Goal: Task Accomplishment & Management: Complete application form

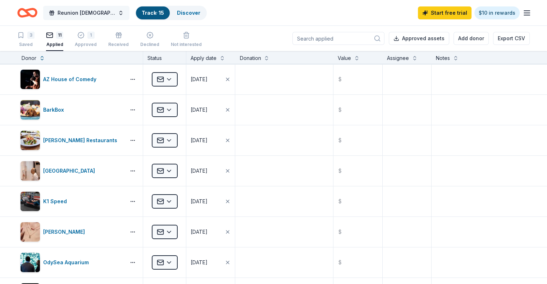
scroll to position [144, 0]
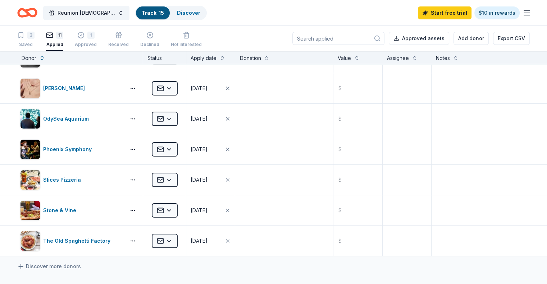
click at [63, 42] on div "Applied" at bounding box center [54, 45] width 17 height 6
click at [34, 42] on div "Saved" at bounding box center [25, 45] width 17 height 6
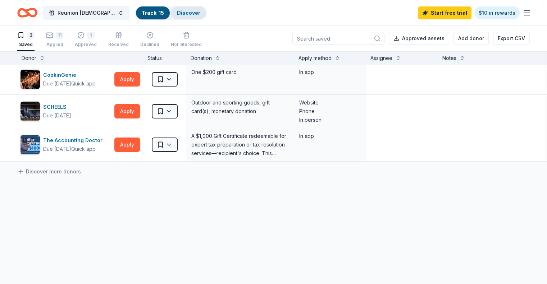
click at [202, 15] on div "Discover" at bounding box center [188, 12] width 35 height 13
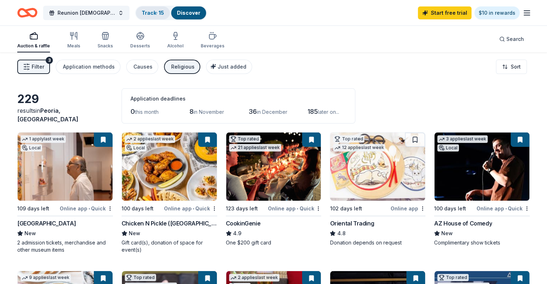
click at [164, 14] on link "Track · 15" at bounding box center [153, 13] width 22 height 6
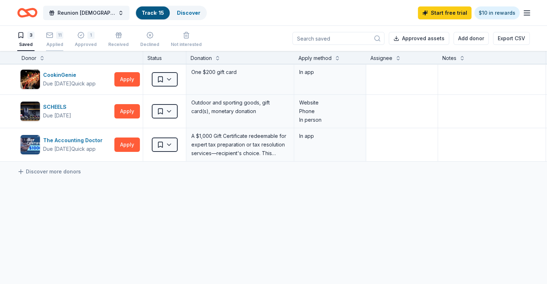
click at [63, 42] on div "Applied" at bounding box center [54, 45] width 17 height 6
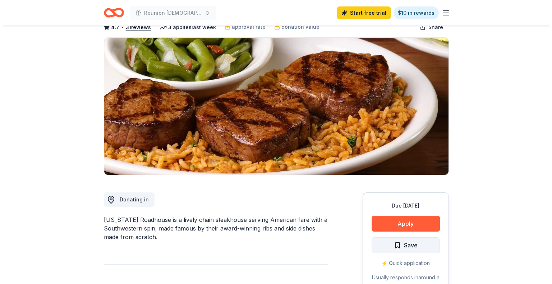
scroll to position [72, 0]
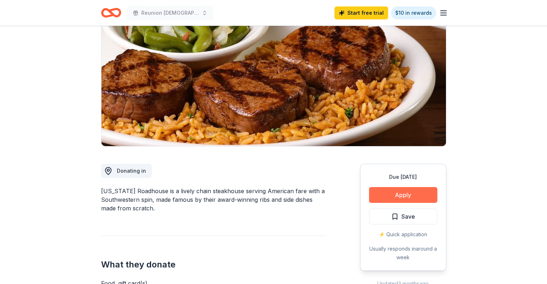
click at [406, 197] on button "Apply" at bounding box center [403, 195] width 68 height 16
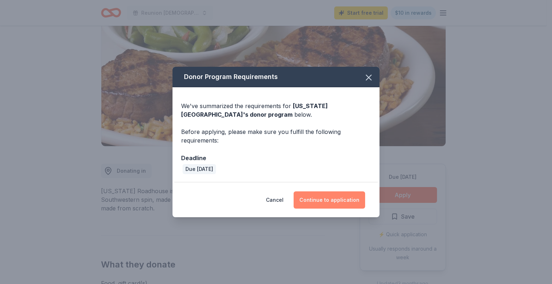
click at [331, 200] on button "Continue to application" at bounding box center [330, 200] width 72 height 17
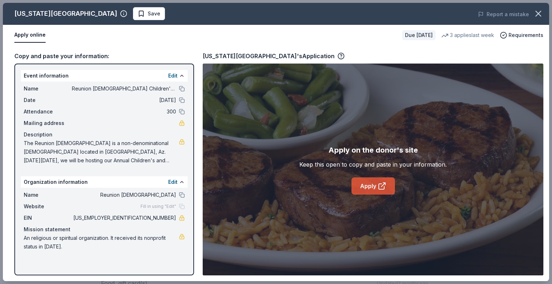
click at [384, 190] on icon at bounding box center [382, 186] width 9 height 9
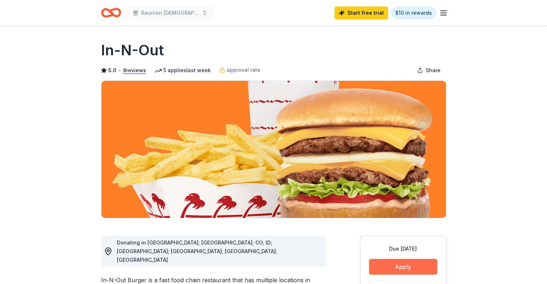
click at [409, 266] on button "Apply" at bounding box center [403, 267] width 68 height 16
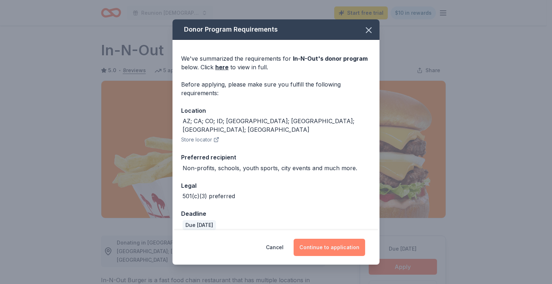
click at [337, 247] on button "Continue to application" at bounding box center [330, 247] width 72 height 17
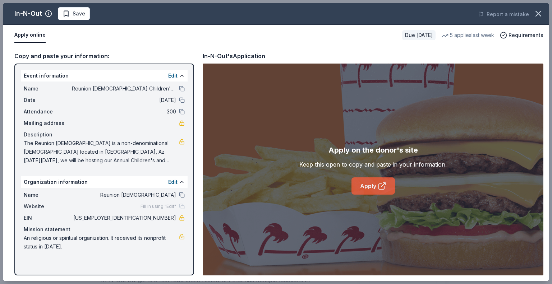
click at [373, 186] on link "Apply" at bounding box center [372, 186] width 43 height 17
click at [541, 15] on icon "button" at bounding box center [538, 14] width 10 height 10
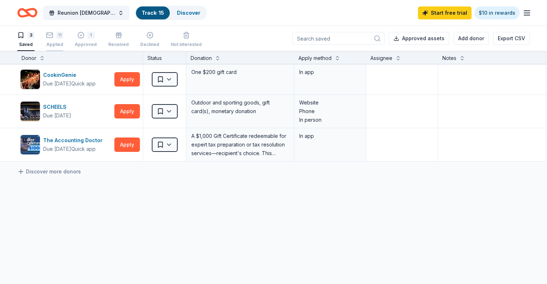
click at [63, 41] on div "11 Applied" at bounding box center [54, 40] width 17 height 16
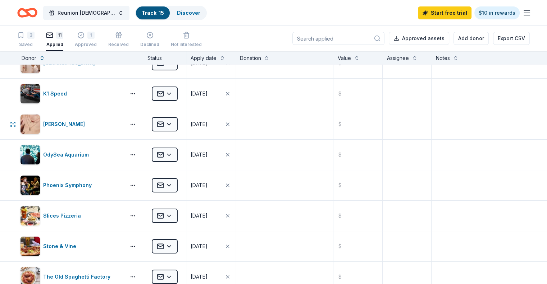
scroll to position [250, 0]
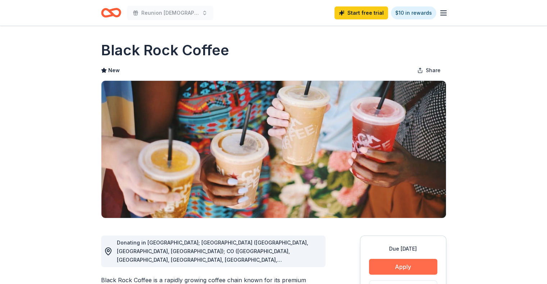
click at [411, 266] on button "Apply" at bounding box center [403, 267] width 68 height 16
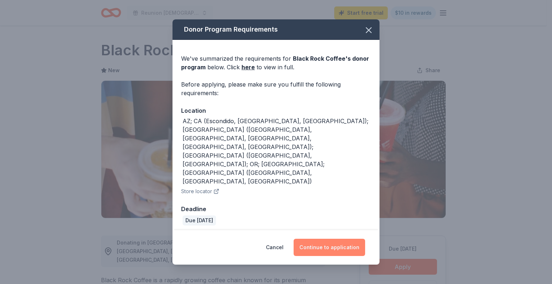
click at [312, 239] on button "Continue to application" at bounding box center [330, 247] width 72 height 17
